Goal: Communication & Community: Share content

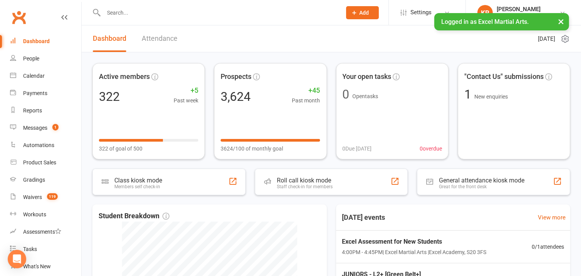
click at [156, 16] on input "text" at bounding box center [218, 12] width 235 height 11
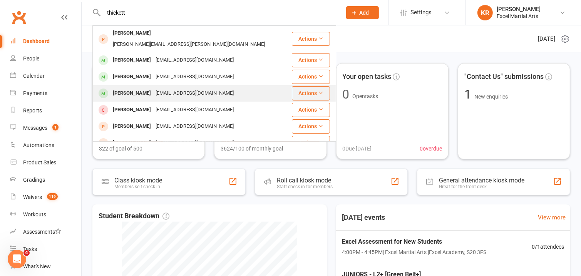
type input "thickett"
click at [173, 88] on div "[EMAIL_ADDRESS][DOMAIN_NAME]" at bounding box center [194, 93] width 83 height 11
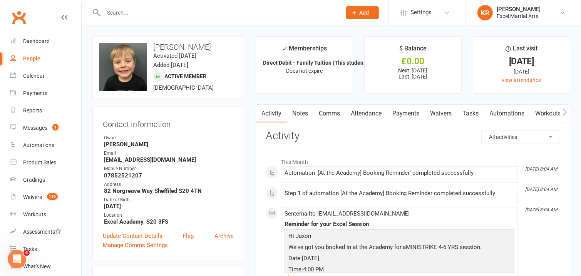
click at [336, 114] on link "Comms" at bounding box center [330, 114] width 32 height 18
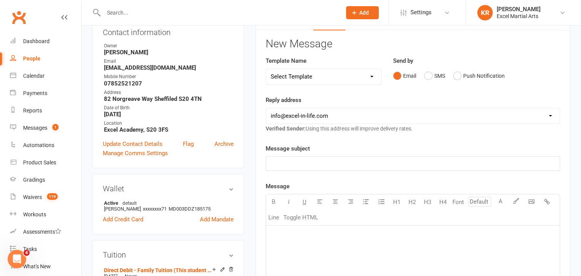
scroll to position [96, 0]
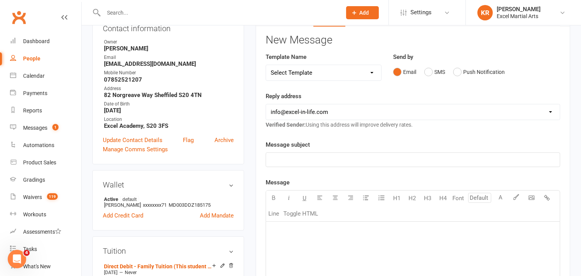
click at [549, 111] on select "[EMAIL_ADDRESS][DOMAIN_NAME] [EMAIL_ADDRESS][DOMAIN_NAME] [PERSON_NAME][EMAIL_A…" at bounding box center [413, 111] width 294 height 15
click at [367, 71] on select "Select Template [Email] 1 Day a week student Orange/Green Belts POST TESTING [E…" at bounding box center [323, 72] width 115 height 15
select select "32"
click at [266, 65] on select "Select Template [Email] 1 Day a week student Orange/Green Belts POST TESTING [E…" at bounding box center [323, 72] width 115 height 15
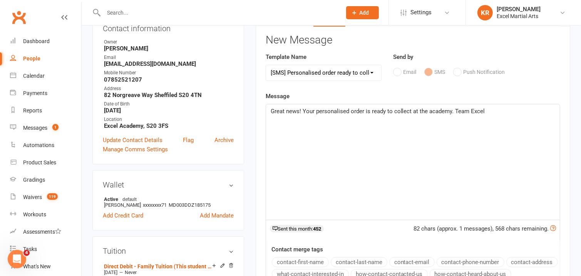
drag, startPoint x: 364, startPoint y: 110, endPoint x: 389, endPoint y: 118, distance: 26.4
click at [364, 110] on span "Great news! Your personalised order is ready to collect at the academy. Team Ex…" at bounding box center [378, 111] width 215 height 7
drag, startPoint x: 377, startPoint y: 111, endPoint x: 399, endPoint y: 115, distance: 22.6
click at [377, 111] on span "Great news! Your personalised orders for [PERSON_NAME], is ready to collect at …" at bounding box center [408, 111] width 275 height 7
click at [432, 112] on span "Great news! Your personalised orders for [PERSON_NAME], [PERSON_NAME] and [PERS…" at bounding box center [411, 116] width 281 height 16
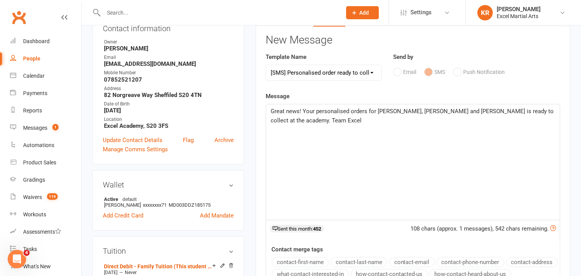
click at [435, 111] on span "Great news! Your personalised orders for [PERSON_NAME], [PERSON_NAME] and [PERS…" at bounding box center [413, 116] width 285 height 16
click at [492, 123] on div "Great news! Your personalised orders for [PERSON_NAME], [PERSON_NAME] and [PERS…" at bounding box center [413, 162] width 294 height 116
click at [524, 113] on span "Great news! Your personalised orders for [PERSON_NAME], [PERSON_NAME] and [PERS…" at bounding box center [412, 116] width 282 height 16
click at [290, 120] on span "Great news! Your personalised orders for [PERSON_NAME], [PERSON_NAME] and [PERS…" at bounding box center [412, 116] width 282 height 16
click at [330, 118] on span "Great news! Your personalised orders for [PERSON_NAME], [PERSON_NAME] and [PERS…" at bounding box center [412, 116] width 282 height 16
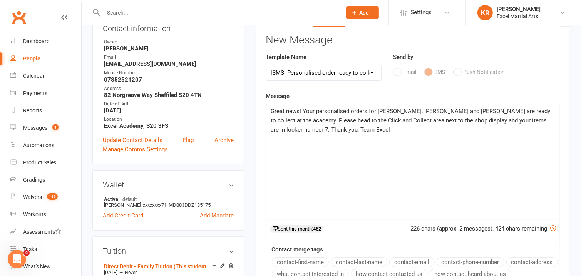
click at [318, 131] on p "Great news! Your personalised orders for [PERSON_NAME], [PERSON_NAME] and [PERS…" at bounding box center [413, 121] width 285 height 28
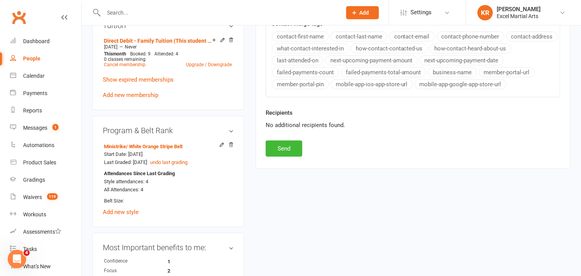
scroll to position [340, 0]
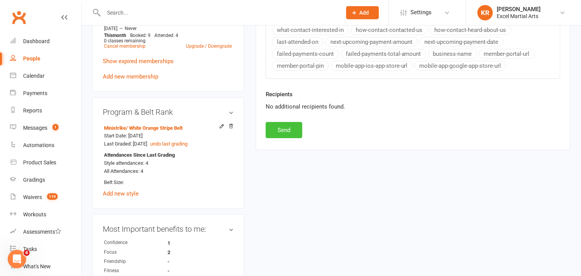
click at [279, 138] on button "Send" at bounding box center [284, 130] width 37 height 16
select select
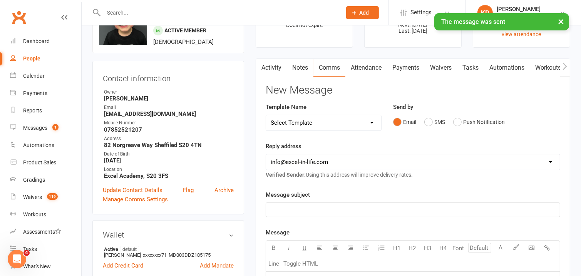
scroll to position [0, 0]
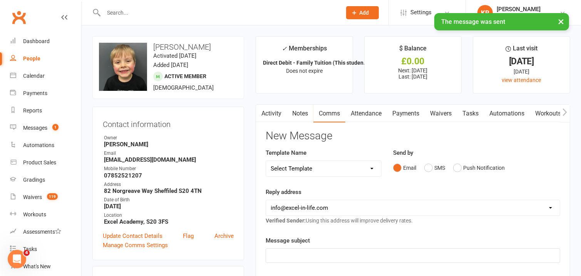
click at [275, 112] on link "Activity" at bounding box center [271, 114] width 31 height 18
